Goal: Find specific page/section: Find specific page/section

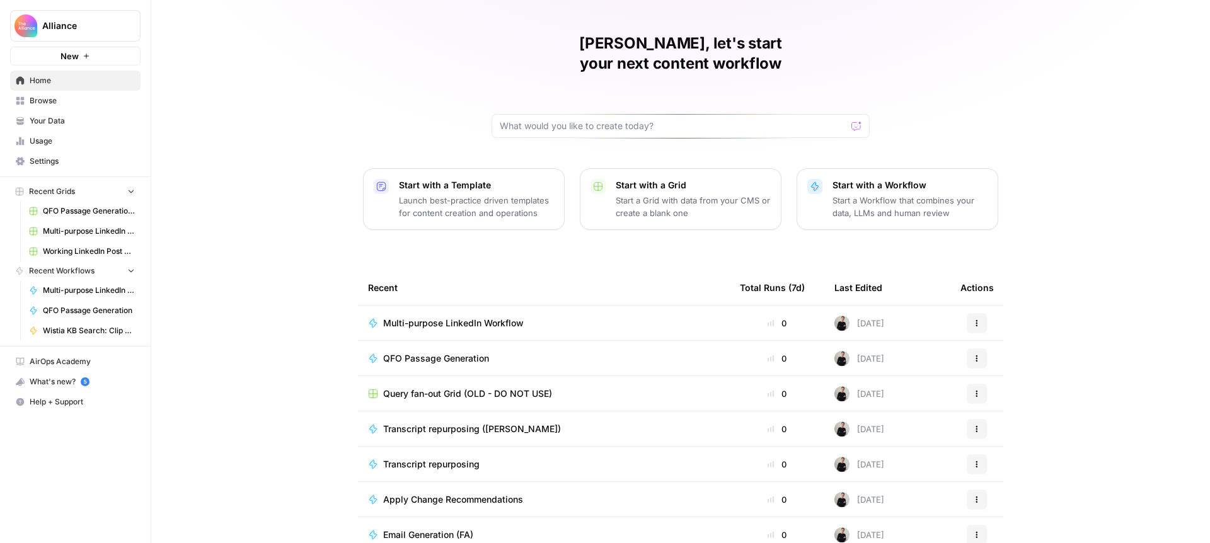
scroll to position [37, 0]
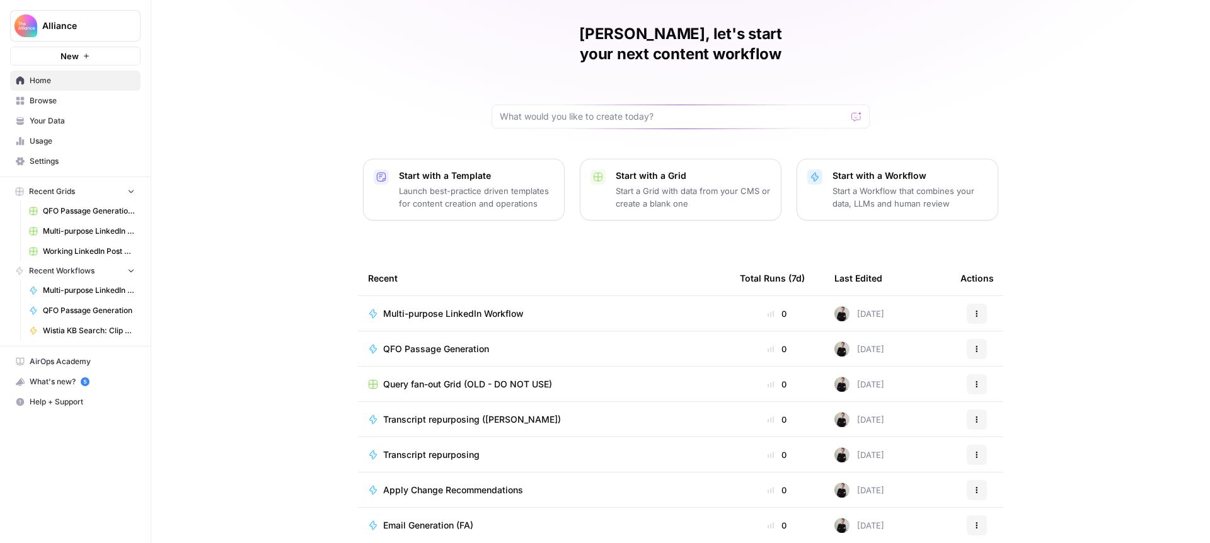
click at [55, 101] on span "Browse" at bounding box center [82, 100] width 105 height 11
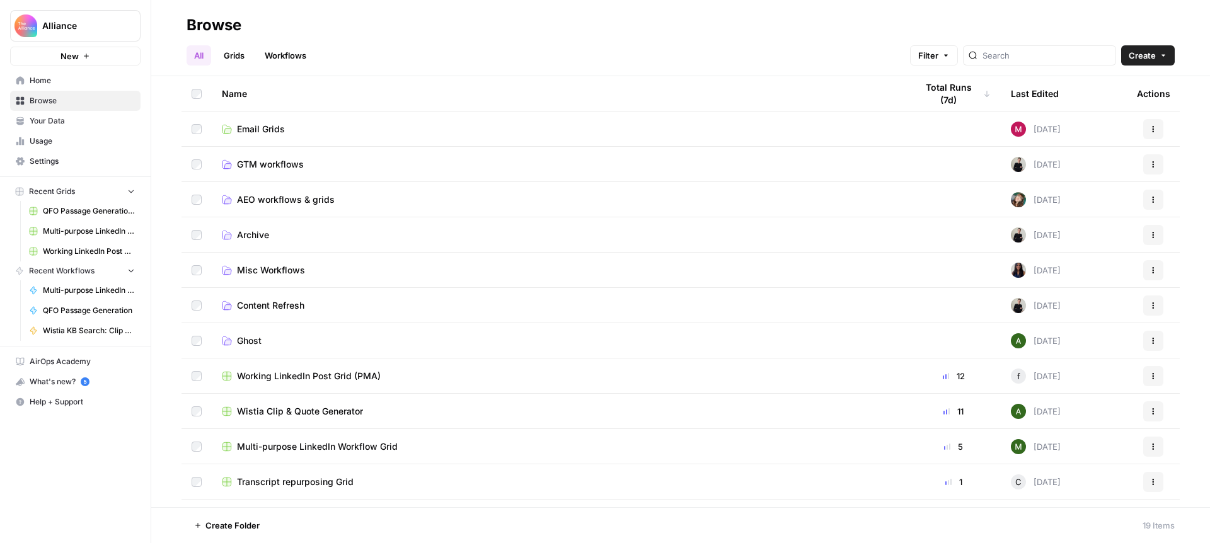
click at [276, 125] on span "Email Grids" at bounding box center [261, 129] width 48 height 13
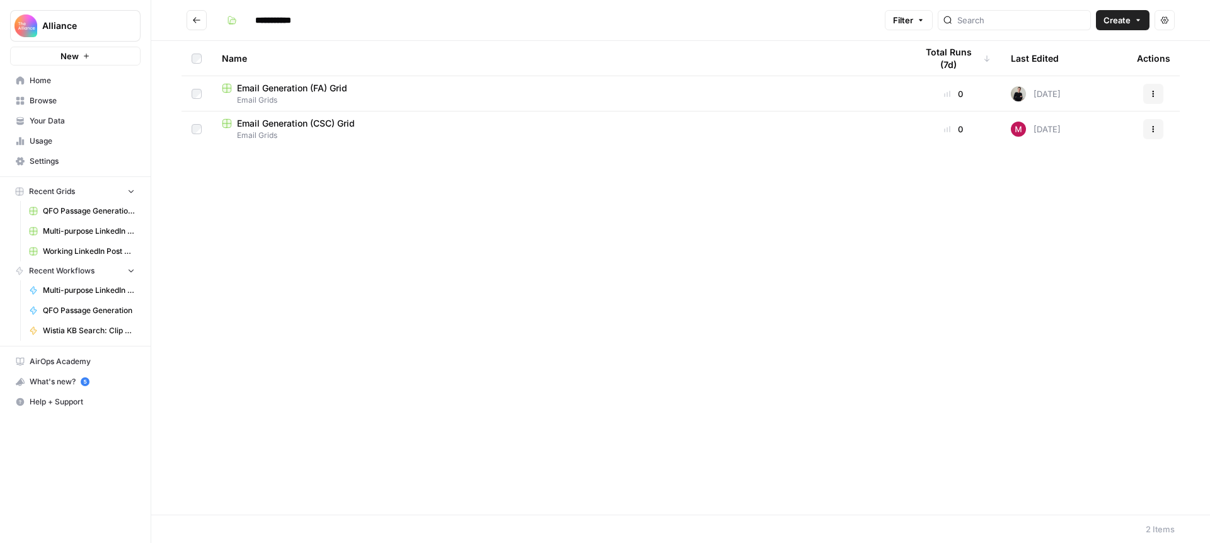
click at [323, 122] on span "Email Generation (CSC) Grid" at bounding box center [296, 123] width 118 height 13
